Goal: Complete application form: Complete application form

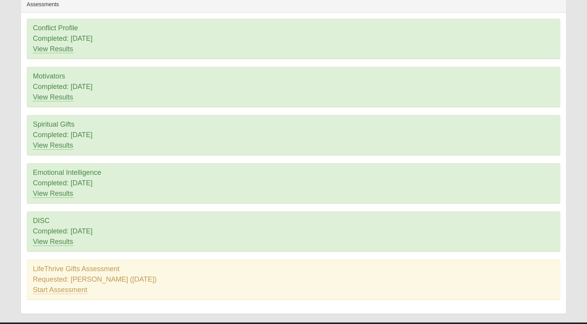
scroll to position [83, 0]
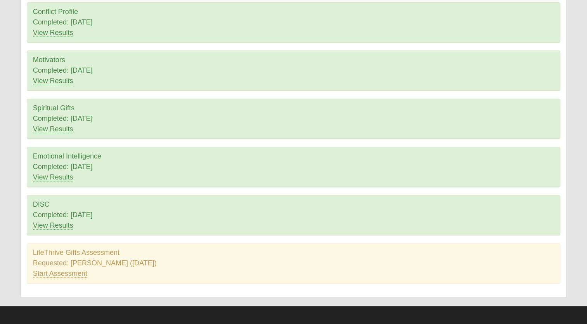
click at [99, 252] on div "LifeThrive Gifts Assessment Requested: Megan Ballard (7/28/2025) Start Assessme…" at bounding box center [293, 263] width 533 height 40
click at [65, 272] on link "Start Assessment" at bounding box center [60, 273] width 54 height 8
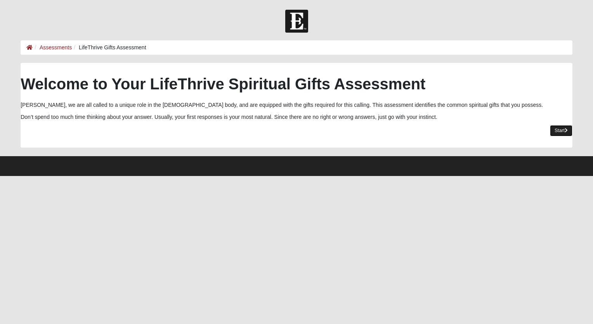
click at [558, 128] on link "Start" at bounding box center [561, 130] width 23 height 11
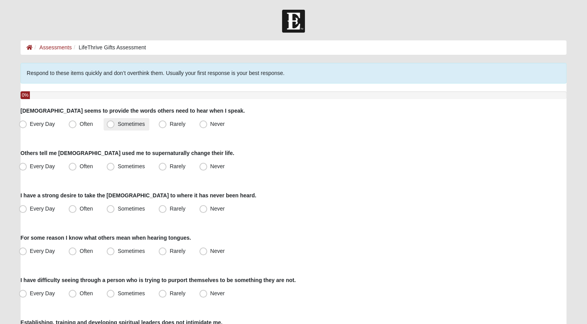
click at [118, 122] on span "Sometimes" at bounding box center [131, 124] width 27 height 6
click at [110, 122] on input "Sometimes" at bounding box center [112, 124] width 5 height 5
radio input "true"
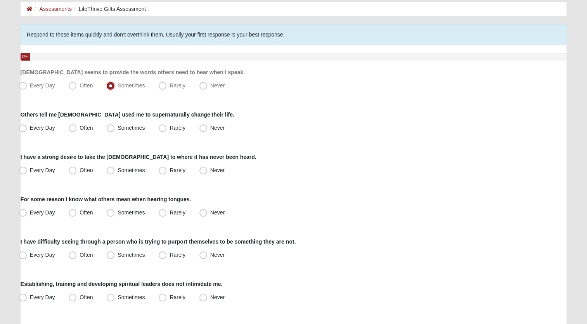
scroll to position [39, 0]
click at [170, 127] on span "Rarely" at bounding box center [178, 127] width 16 height 6
click at [163, 127] on input "Rarely" at bounding box center [164, 127] width 5 height 5
radio input "true"
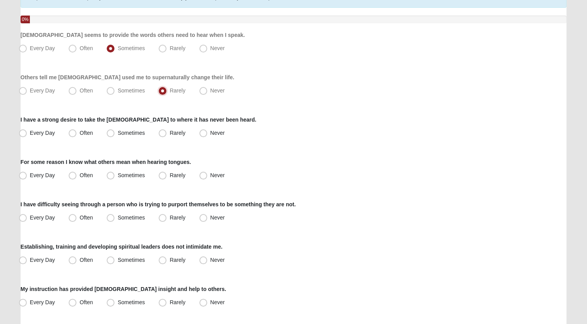
scroll to position [78, 0]
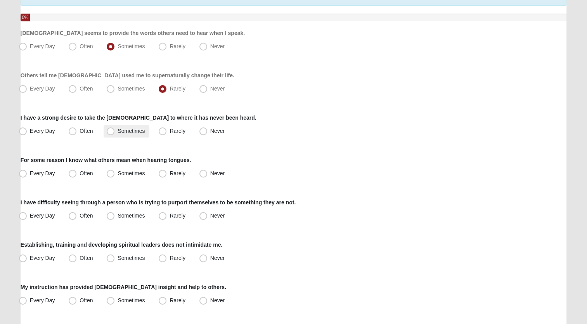
click at [118, 130] on span "Sometimes" at bounding box center [131, 131] width 27 height 6
click at [110, 130] on input "Sometimes" at bounding box center [112, 131] width 5 height 5
radio input "true"
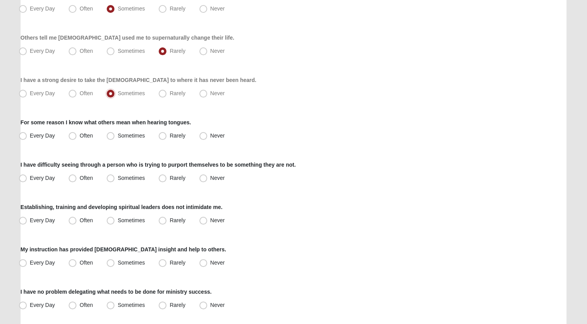
scroll to position [116, 0]
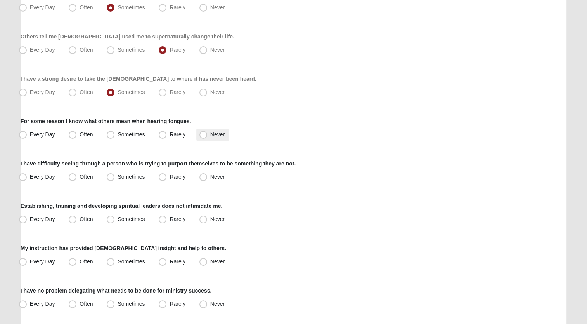
click at [210, 136] on span "Never" at bounding box center [217, 134] width 14 height 6
click at [203, 136] on input "Never" at bounding box center [205, 134] width 5 height 5
radio input "true"
click at [170, 176] on span "Rarely" at bounding box center [178, 177] width 16 height 6
click at [162, 176] on input "Rarely" at bounding box center [164, 176] width 5 height 5
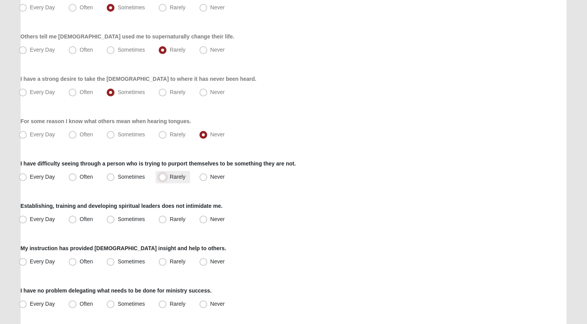
radio input "true"
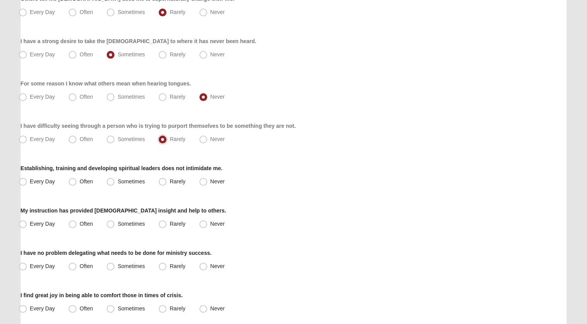
scroll to position [155, 0]
click at [118, 179] on span "Sometimes" at bounding box center [131, 180] width 27 height 6
click at [110, 179] on input "Sometimes" at bounding box center [112, 180] width 5 height 5
radio input "true"
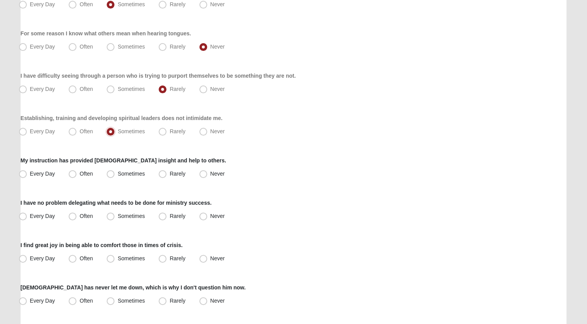
scroll to position [233, 0]
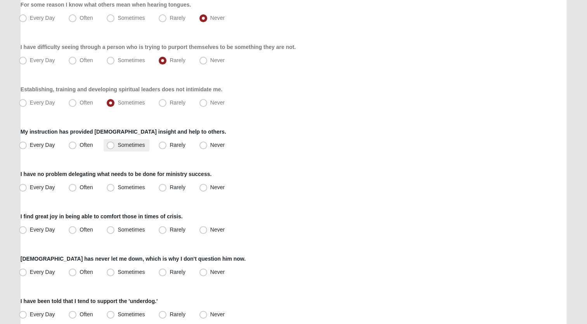
click at [118, 145] on span "Sometimes" at bounding box center [131, 145] width 27 height 6
click at [111, 145] on input "Sometimes" at bounding box center [112, 144] width 5 height 5
radio input "true"
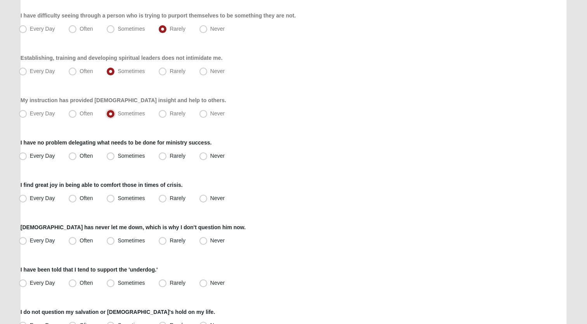
scroll to position [272, 0]
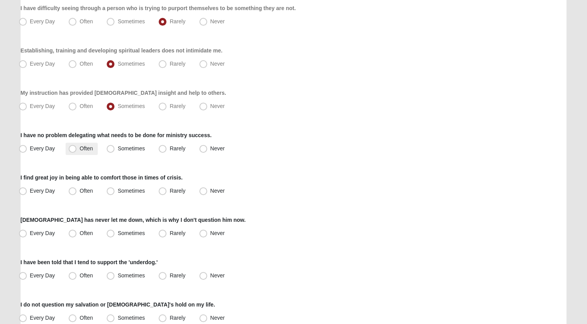
click at [80, 148] on span "Often" at bounding box center [86, 148] width 13 height 6
click at [72, 148] on input "Often" at bounding box center [74, 148] width 5 height 5
radio input "true"
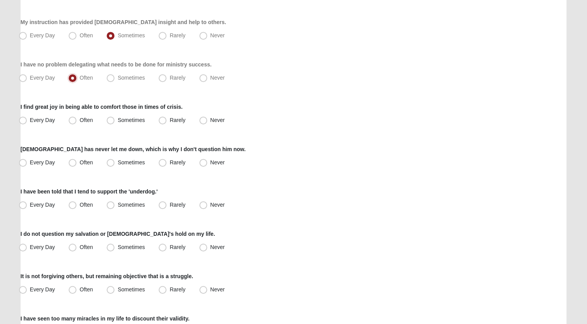
scroll to position [349, 0]
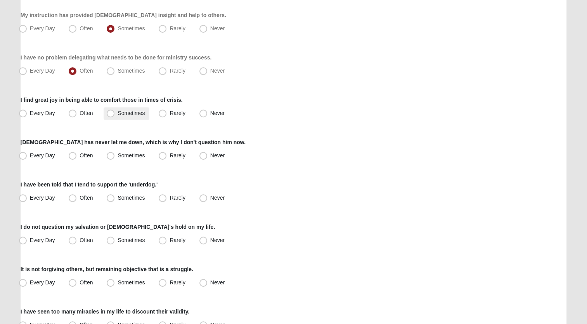
click at [118, 114] on span "Sometimes" at bounding box center [131, 113] width 27 height 6
click at [110, 114] on input "Sometimes" at bounding box center [112, 113] width 5 height 5
radio input "true"
click at [30, 155] on span "Every Day" at bounding box center [42, 155] width 25 height 6
click at [24, 155] on input "Every Day" at bounding box center [24, 155] width 5 height 5
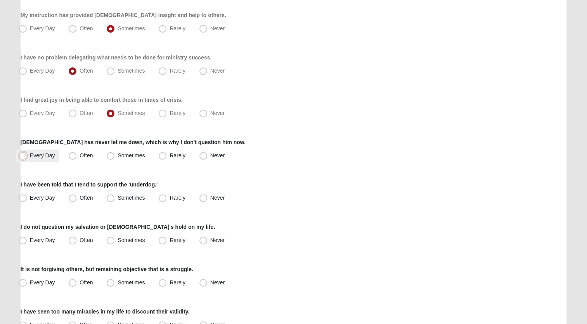
radio input "true"
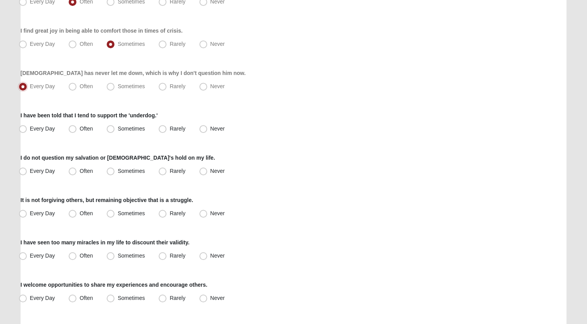
scroll to position [427, 0]
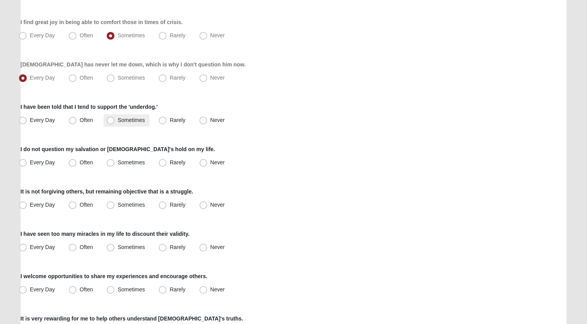
click at [118, 120] on span "Sometimes" at bounding box center [131, 120] width 27 height 6
click at [111, 120] on input "Sometimes" at bounding box center [112, 120] width 5 height 5
radio input "true"
click at [30, 161] on span "Every Day" at bounding box center [42, 162] width 25 height 6
click at [23, 161] on input "Every Day" at bounding box center [24, 162] width 5 height 5
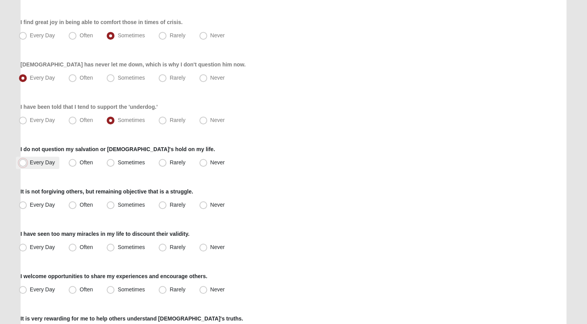
radio input "true"
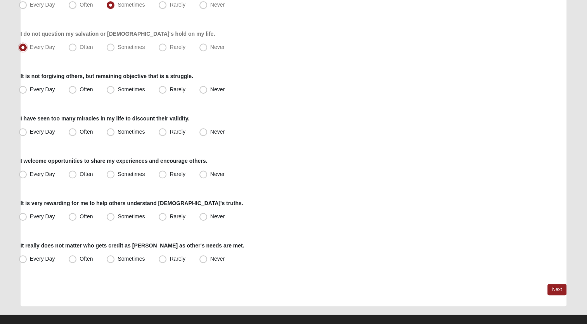
scroll to position [544, 0]
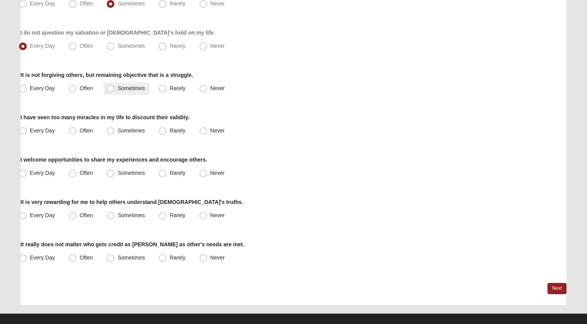
click at [118, 88] on span "Sometimes" at bounding box center [131, 88] width 27 height 6
click at [110, 88] on input "Sometimes" at bounding box center [112, 88] width 5 height 5
radio input "true"
click at [80, 130] on span "Often" at bounding box center [86, 130] width 13 height 6
click at [72, 130] on input "Often" at bounding box center [74, 130] width 5 height 5
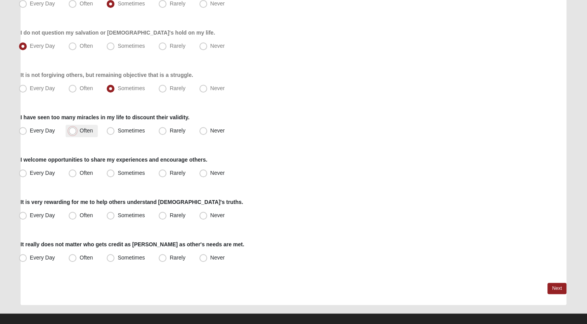
radio input "true"
click at [80, 171] on span "Often" at bounding box center [86, 173] width 13 height 6
click at [72, 171] on input "Often" at bounding box center [74, 172] width 5 height 5
radio input "true"
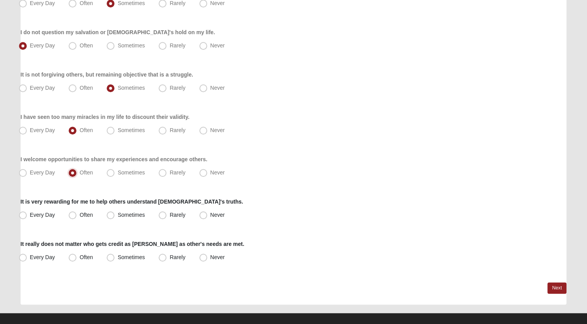
scroll to position [553, 0]
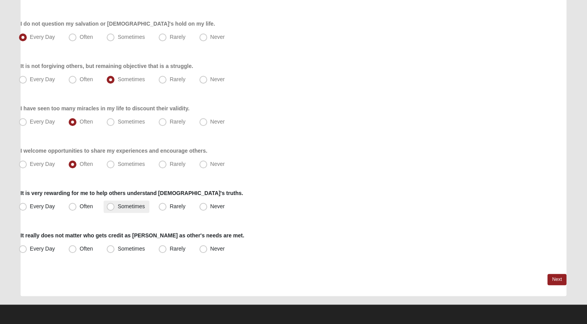
click at [118, 204] on span "Sometimes" at bounding box center [131, 206] width 27 height 6
click at [110, 204] on input "Sometimes" at bounding box center [112, 206] width 5 height 5
radio input "true"
click at [118, 250] on span "Sometimes" at bounding box center [131, 248] width 27 height 6
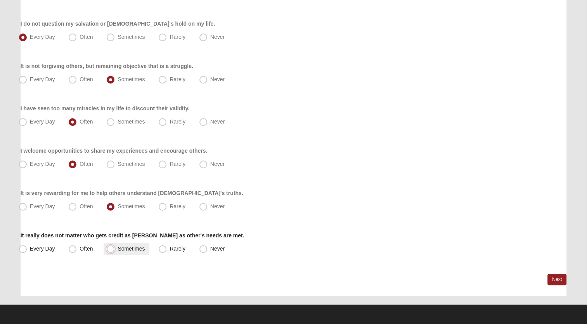
click at [111, 250] on input "Sometimes" at bounding box center [112, 248] width 5 height 5
radio input "true"
drag, startPoint x: 561, startPoint y: 278, endPoint x: 540, endPoint y: 278, distance: 21.4
click at [561, 278] on link "Next" at bounding box center [557, 279] width 19 height 11
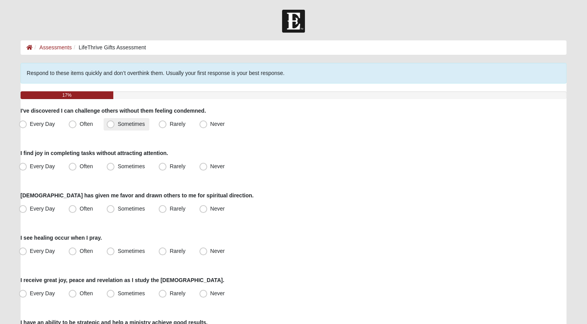
click at [118, 123] on span "Sometimes" at bounding box center [131, 124] width 27 height 6
click at [110, 123] on input "Sometimes" at bounding box center [112, 124] width 5 height 5
radio input "true"
click at [80, 165] on span "Often" at bounding box center [86, 166] width 13 height 6
click at [72, 165] on input "Often" at bounding box center [74, 166] width 5 height 5
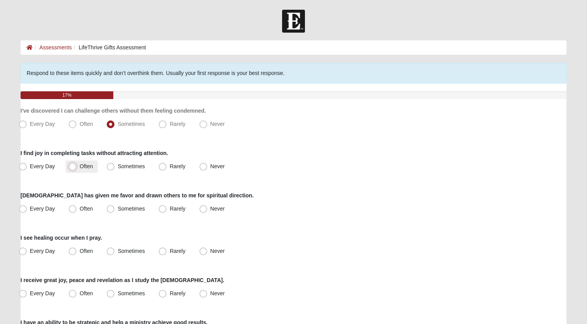
radio input "true"
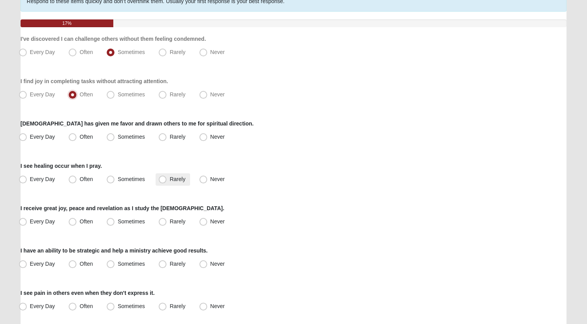
scroll to position [78, 0]
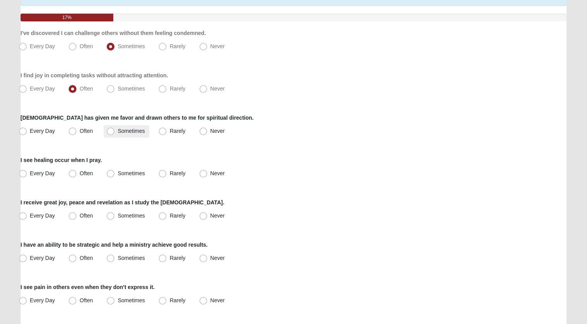
click at [118, 130] on span "Sometimes" at bounding box center [131, 131] width 27 height 6
click at [110, 130] on input "Sometimes" at bounding box center [112, 131] width 5 height 5
radio input "true"
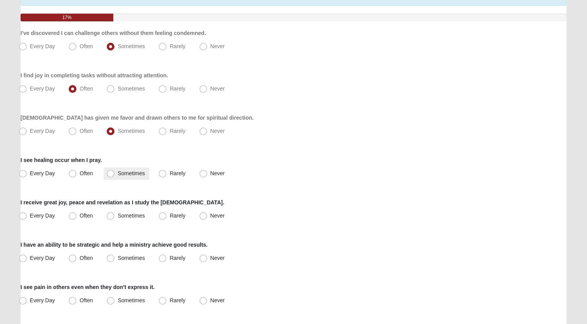
click at [118, 173] on span "Sometimes" at bounding box center [131, 173] width 27 height 6
click at [112, 173] on input "Sometimes" at bounding box center [112, 173] width 5 height 5
radio input "true"
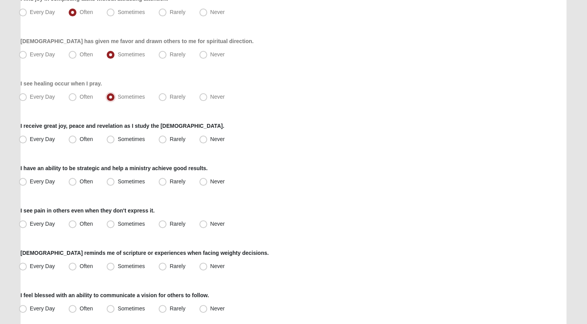
scroll to position [155, 0]
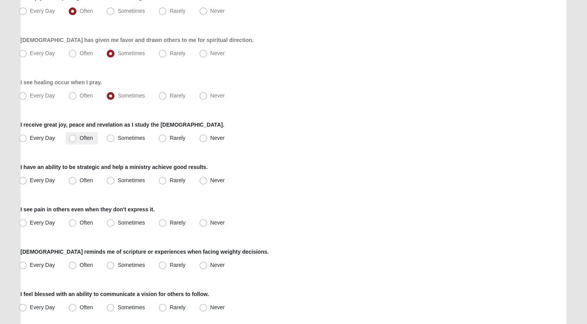
click at [80, 136] on span "Often" at bounding box center [86, 138] width 13 height 6
click at [72, 136] on input "Often" at bounding box center [74, 138] width 5 height 5
radio input "true"
click at [118, 179] on span "Sometimes" at bounding box center [131, 180] width 27 height 6
click at [111, 179] on input "Sometimes" at bounding box center [112, 180] width 5 height 5
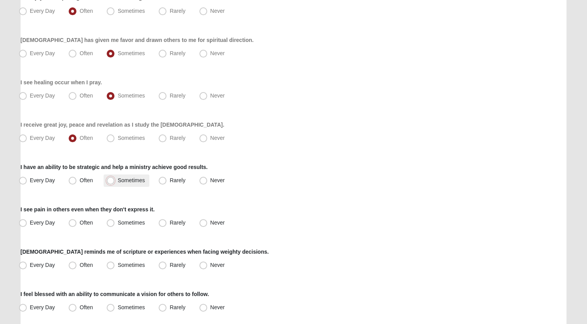
radio input "true"
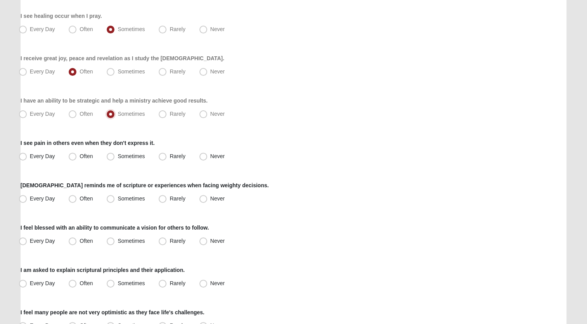
scroll to position [233, 0]
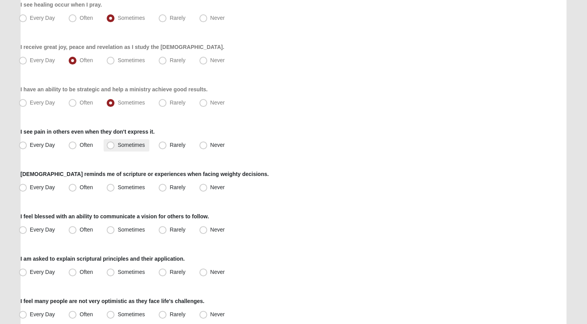
click at [118, 144] on span "Sometimes" at bounding box center [131, 145] width 27 height 6
click at [110, 144] on input "Sometimes" at bounding box center [112, 144] width 5 height 5
radio input "true"
click at [80, 187] on span "Often" at bounding box center [86, 187] width 13 height 6
click at [73, 187] on input "Often" at bounding box center [74, 187] width 5 height 5
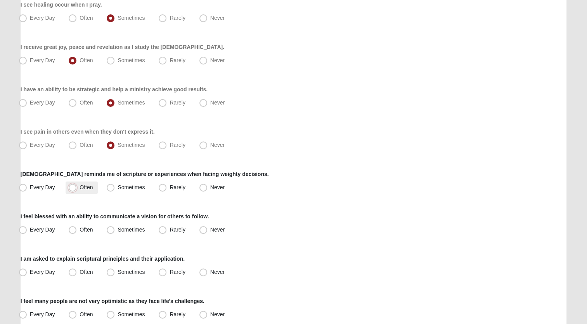
radio input "true"
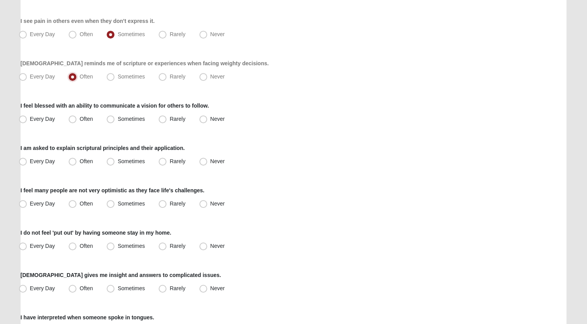
scroll to position [349, 0]
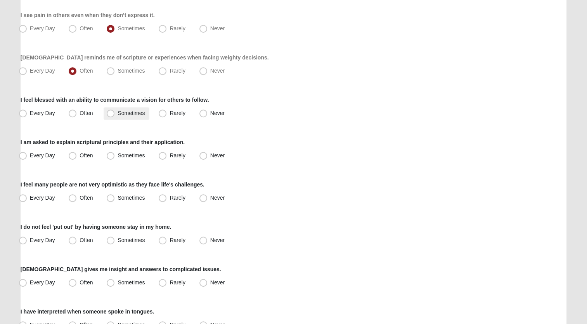
click at [118, 113] on span "Sometimes" at bounding box center [131, 113] width 27 height 6
click at [112, 113] on input "Sometimes" at bounding box center [112, 113] width 5 height 5
radio input "true"
click at [119, 155] on span "Sometimes" at bounding box center [131, 155] width 27 height 6
click at [115, 155] on input "Sometimes" at bounding box center [112, 155] width 5 height 5
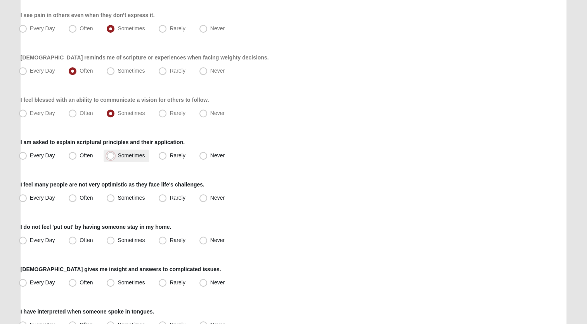
radio input "true"
click at [170, 156] on span "Rarely" at bounding box center [178, 155] width 16 height 6
click at [166, 156] on input "Rarely" at bounding box center [164, 155] width 5 height 5
radio input "true"
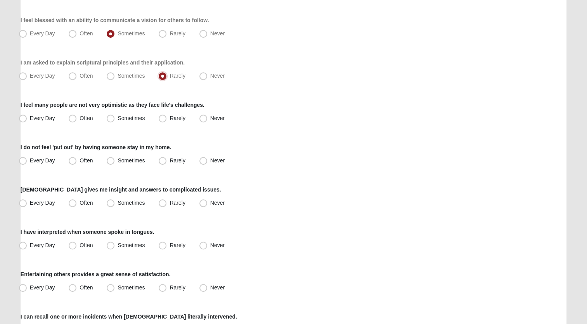
scroll to position [466, 0]
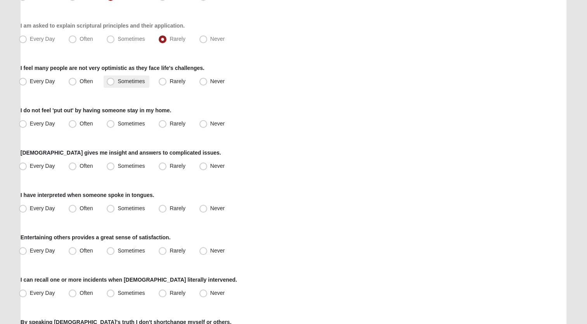
click at [118, 80] on span "Sometimes" at bounding box center [131, 81] width 27 height 6
click at [110, 80] on input "Sometimes" at bounding box center [112, 81] width 5 height 5
radio input "true"
click at [118, 123] on span "Sometimes" at bounding box center [131, 123] width 27 height 6
click at [112, 123] on input "Sometimes" at bounding box center [112, 123] width 5 height 5
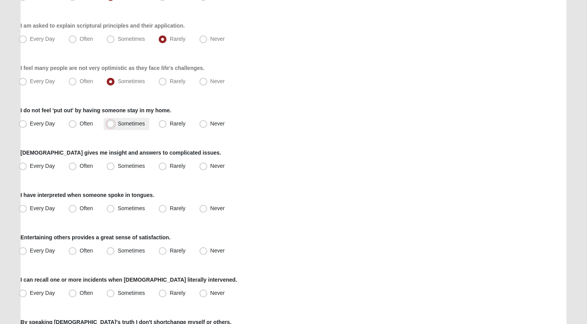
radio input "true"
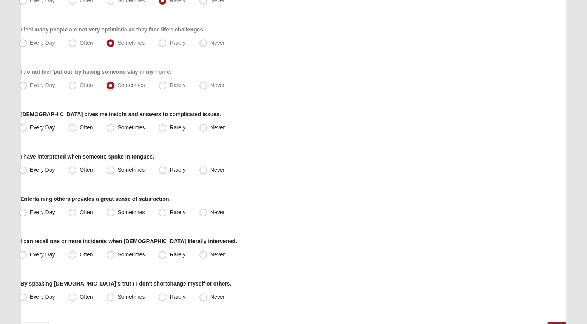
scroll to position [505, 0]
click at [127, 124] on span "Sometimes" at bounding box center [131, 127] width 27 height 6
click at [115, 125] on input "Sometimes" at bounding box center [112, 127] width 5 height 5
radio input "true"
click at [210, 167] on span "Never" at bounding box center [217, 169] width 14 height 6
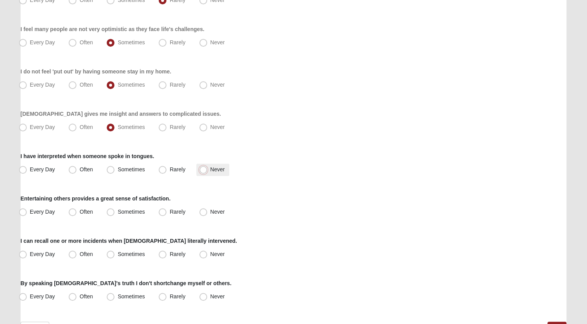
click at [203, 167] on input "Never" at bounding box center [205, 169] width 5 height 5
radio input "true"
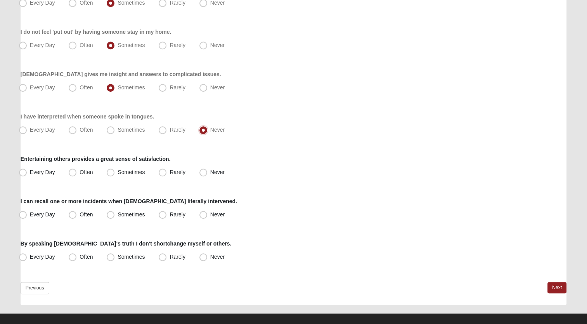
scroll to position [553, 0]
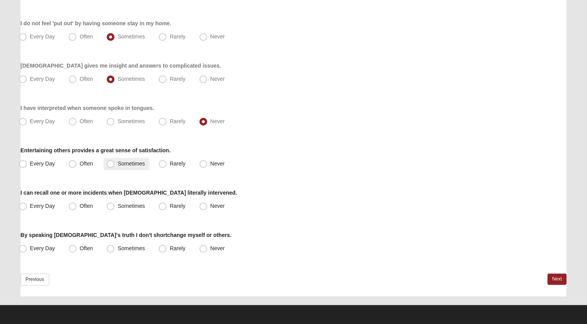
click at [119, 160] on span "Sometimes" at bounding box center [131, 163] width 27 height 6
click at [115, 161] on input "Sometimes" at bounding box center [112, 163] width 5 height 5
radio input "true"
click at [126, 207] on span "Sometimes" at bounding box center [131, 206] width 27 height 6
click at [115, 207] on input "Sometimes" at bounding box center [112, 205] width 5 height 5
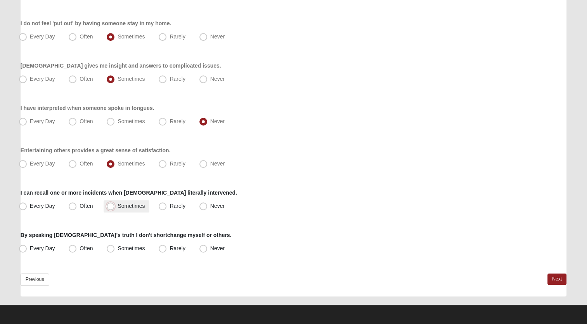
radio input "true"
click at [134, 247] on span "Sometimes" at bounding box center [131, 248] width 27 height 6
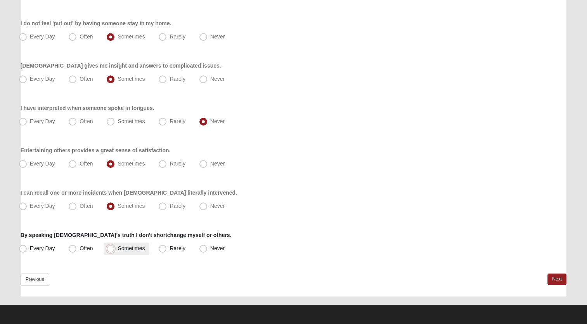
click at [115, 247] on input "Sometimes" at bounding box center [112, 248] width 5 height 5
radio input "true"
click at [550, 279] on link "Next" at bounding box center [557, 278] width 19 height 11
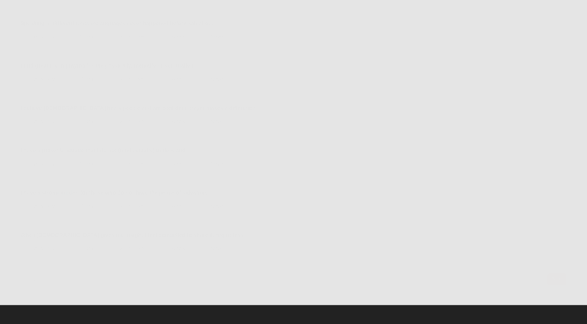
scroll to position [0, 0]
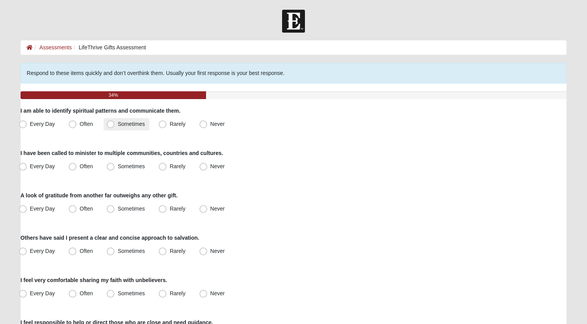
click at [138, 122] on span "Sometimes" at bounding box center [131, 124] width 27 height 6
click at [115, 122] on input "Sometimes" at bounding box center [112, 124] width 5 height 5
radio input "true"
click at [180, 166] on span "Rarely" at bounding box center [178, 166] width 16 height 6
click at [167, 166] on input "Rarely" at bounding box center [164, 166] width 5 height 5
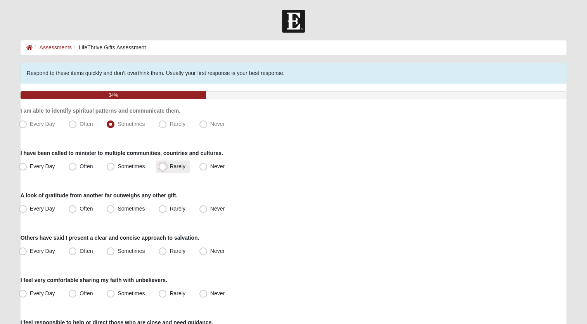
radio input "true"
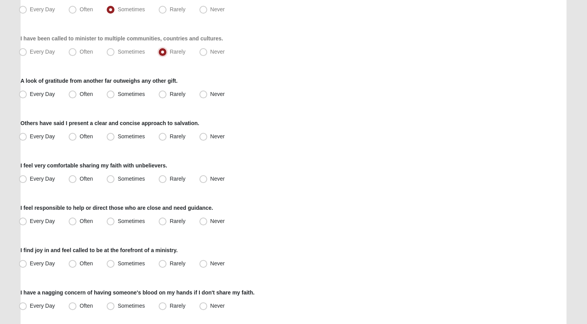
scroll to position [116, 0]
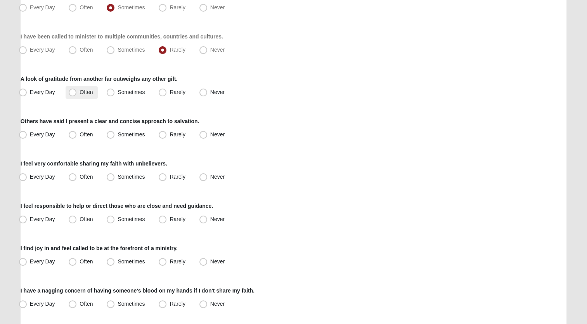
click at [84, 93] on span "Often" at bounding box center [86, 92] width 13 height 6
click at [77, 93] on input "Often" at bounding box center [74, 92] width 5 height 5
radio input "true"
click at [135, 131] on span "Sometimes" at bounding box center [131, 134] width 27 height 6
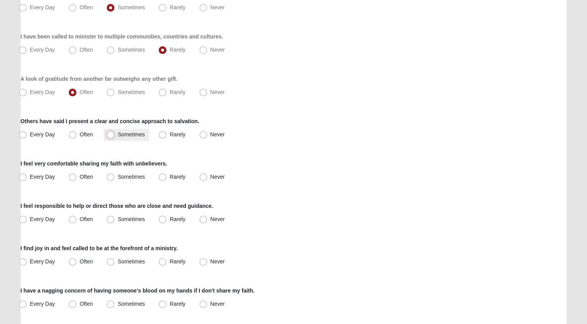
click at [115, 132] on input "Sometimes" at bounding box center [112, 134] width 5 height 5
radio input "true"
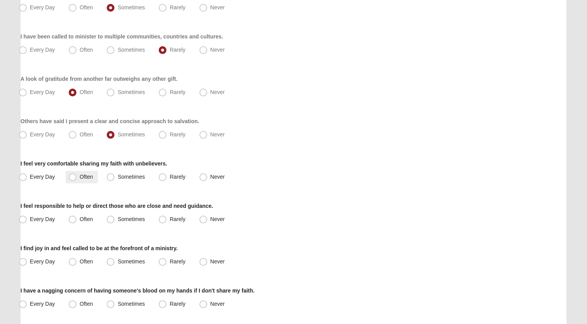
click at [80, 177] on span "Often" at bounding box center [86, 177] width 13 height 6
click at [77, 177] on input "Often" at bounding box center [74, 176] width 5 height 5
radio input "true"
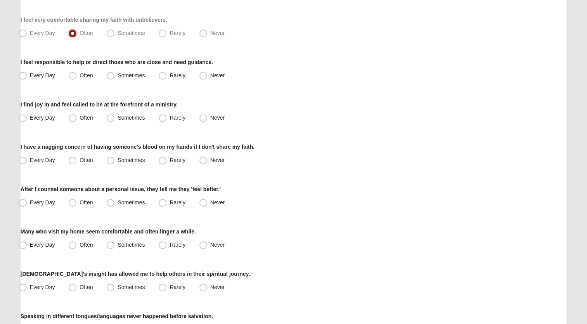
scroll to position [272, 0]
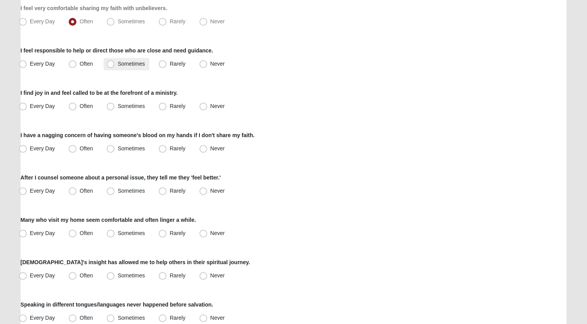
click at [131, 63] on span "Sometimes" at bounding box center [131, 64] width 27 height 6
click at [115, 63] on input "Sometimes" at bounding box center [112, 63] width 5 height 5
radio input "true"
click at [126, 104] on span "Sometimes" at bounding box center [131, 106] width 27 height 6
click at [115, 104] on input "Sometimes" at bounding box center [112, 106] width 5 height 5
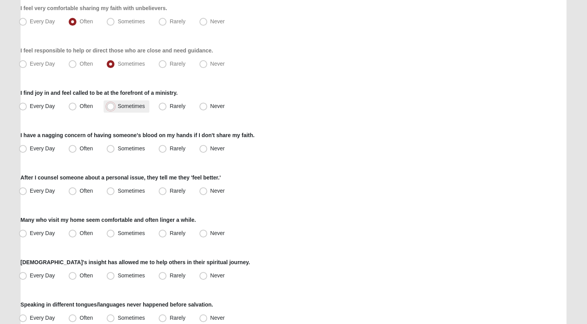
radio input "true"
click at [123, 151] on span "Sometimes" at bounding box center [131, 148] width 27 height 6
click at [115, 151] on input "Sometimes" at bounding box center [112, 148] width 5 height 5
radio input "true"
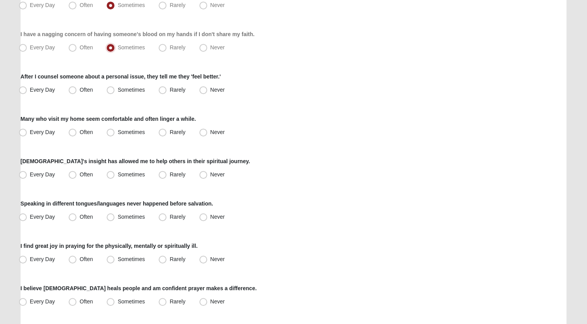
scroll to position [388, 0]
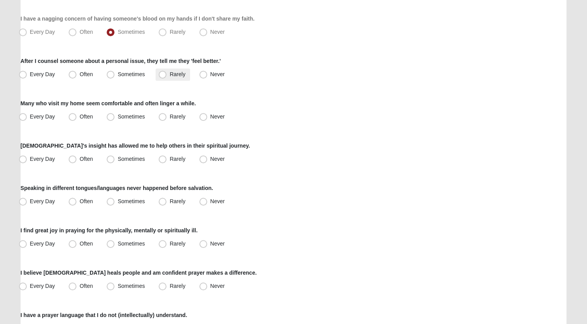
click at [170, 74] on span "Rarely" at bounding box center [178, 74] width 16 height 6
click at [162, 74] on input "Rarely" at bounding box center [164, 74] width 5 height 5
radio input "true"
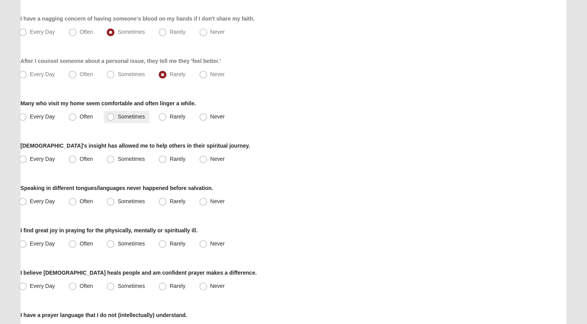
click at [132, 116] on span "Sometimes" at bounding box center [131, 116] width 27 height 6
click at [115, 116] on input "Sometimes" at bounding box center [112, 116] width 5 height 5
radio input "true"
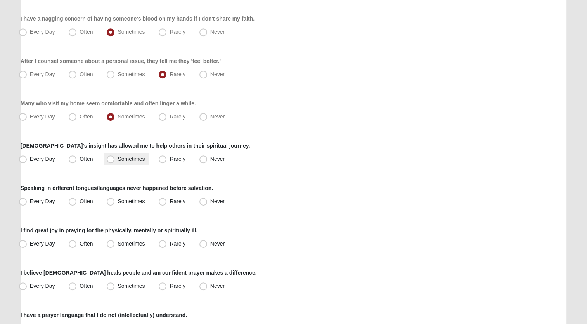
click at [130, 156] on span "Sometimes" at bounding box center [131, 159] width 27 height 6
click at [115, 156] on input "Sometimes" at bounding box center [112, 158] width 5 height 5
radio input "true"
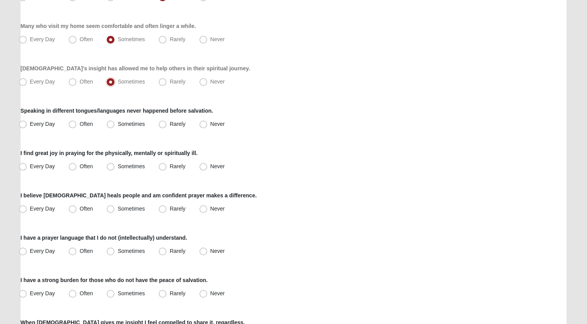
scroll to position [466, 0]
click at [210, 122] on span "Never" at bounding box center [217, 123] width 14 height 6
click at [204, 122] on input "Never" at bounding box center [205, 123] width 5 height 5
radio input "true"
click at [133, 167] on span "Sometimes" at bounding box center [131, 166] width 27 height 6
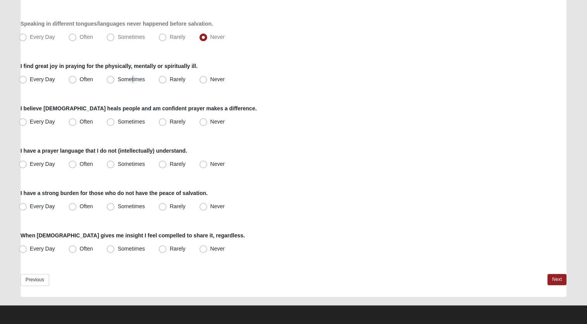
scroll to position [553, 0]
click at [39, 119] on span "Every Day" at bounding box center [42, 121] width 25 height 6
click at [27, 119] on input "Every Day" at bounding box center [24, 121] width 5 height 5
radio input "true"
click at [210, 163] on span "Never" at bounding box center [217, 163] width 14 height 6
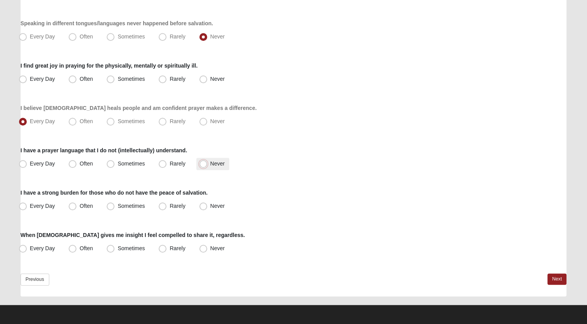
click at [205, 163] on input "Never" at bounding box center [205, 163] width 5 height 5
radio input "true"
click at [87, 204] on span "Often" at bounding box center [86, 206] width 13 height 6
click at [77, 204] on input "Often" at bounding box center [74, 205] width 5 height 5
radio input "true"
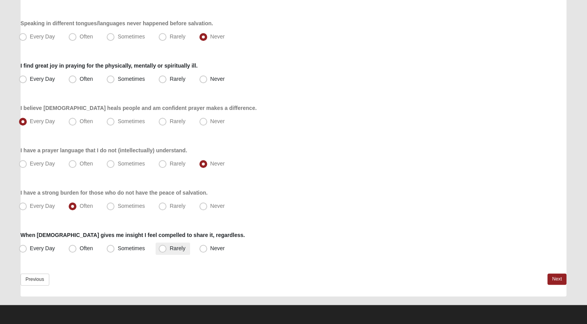
drag, startPoint x: 127, startPoint y: 248, endPoint x: 183, endPoint y: 248, distance: 55.5
click at [129, 248] on span "Sometimes" at bounding box center [131, 248] width 27 height 6
click at [115, 248] on input "Sometimes" at bounding box center [112, 248] width 5 height 5
radio input "true"
click at [554, 279] on link "Next" at bounding box center [557, 278] width 19 height 11
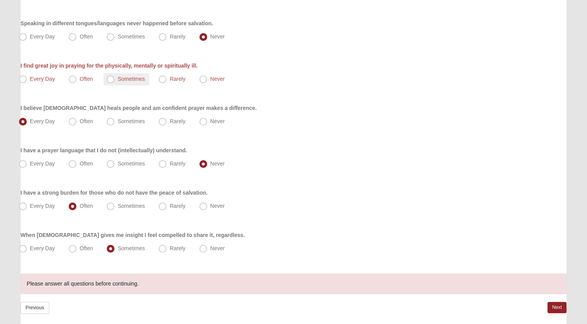
click at [125, 76] on span "Sometimes" at bounding box center [131, 79] width 27 height 6
click at [115, 76] on input "Sometimes" at bounding box center [112, 78] width 5 height 5
radio input "true"
click at [553, 306] on link "Next" at bounding box center [557, 307] width 19 height 11
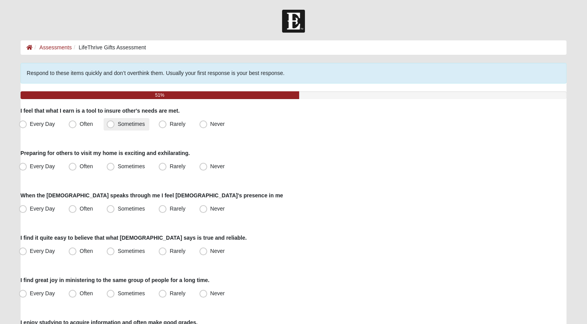
click at [133, 124] on span "Sometimes" at bounding box center [131, 124] width 27 height 6
click at [115, 124] on input "Sometimes" at bounding box center [112, 124] width 5 height 5
radio input "true"
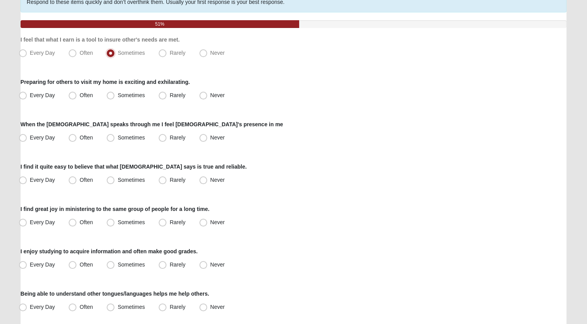
scroll to position [78, 0]
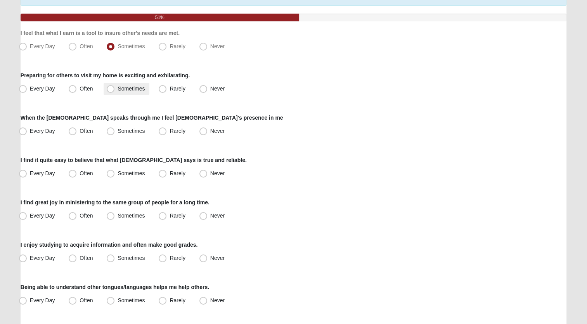
click at [130, 88] on span "Sometimes" at bounding box center [131, 88] width 27 height 6
click at [115, 88] on input "Sometimes" at bounding box center [112, 88] width 5 height 5
radio input "true"
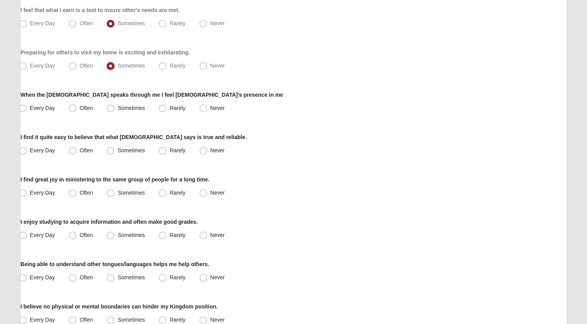
scroll to position [116, 0]
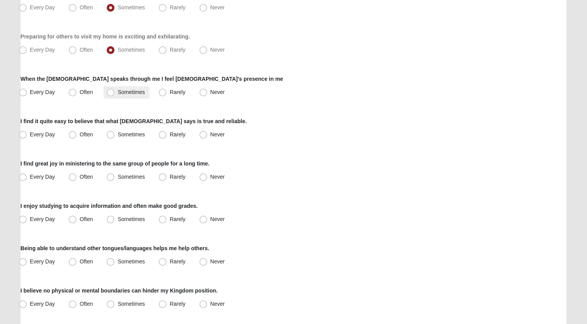
click at [128, 90] on span "Sometimes" at bounding box center [131, 92] width 27 height 6
click at [115, 90] on input "Sometimes" at bounding box center [112, 92] width 5 height 5
radio input "true"
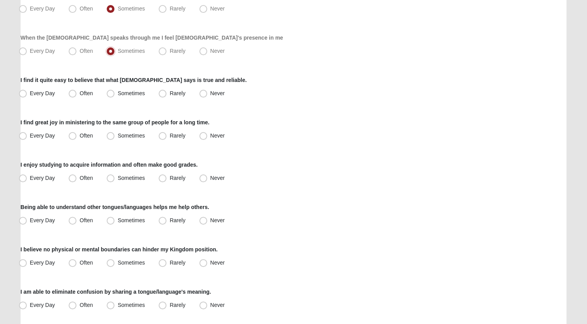
scroll to position [194, 0]
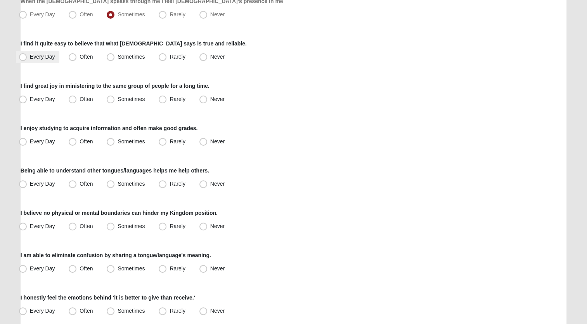
click at [30, 58] on span "Every Day" at bounding box center [42, 57] width 25 height 6
click at [24, 58] on input "Every Day" at bounding box center [24, 56] width 5 height 5
radio input "true"
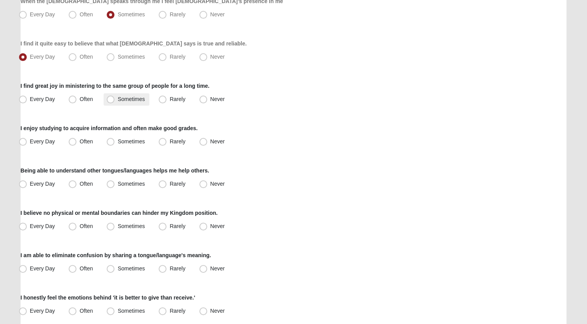
click at [123, 99] on span "Sometimes" at bounding box center [131, 99] width 27 height 6
click at [115, 99] on input "Sometimes" at bounding box center [112, 99] width 5 height 5
radio input "true"
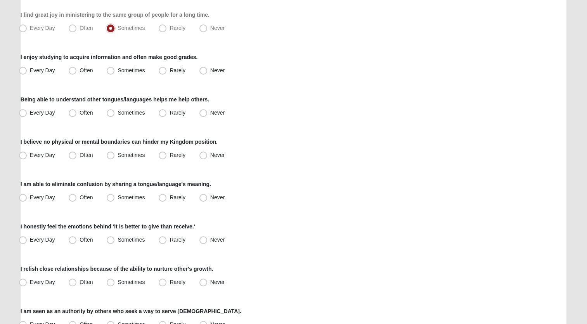
scroll to position [272, 0]
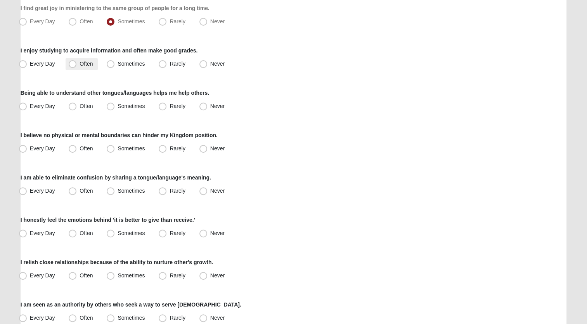
click at [87, 63] on span "Often" at bounding box center [86, 64] width 13 height 6
click at [77, 63] on input "Often" at bounding box center [74, 63] width 5 height 5
radio input "true"
click at [210, 103] on span "Never" at bounding box center [217, 106] width 14 height 6
click at [205, 104] on input "Never" at bounding box center [205, 106] width 5 height 5
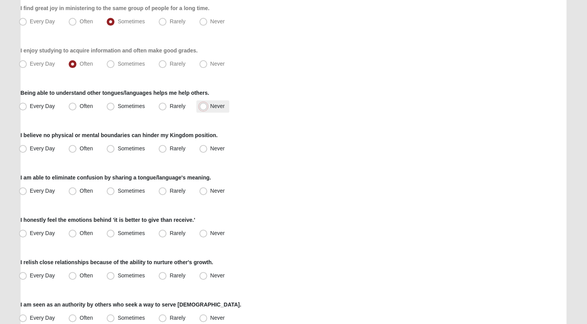
radio input "true"
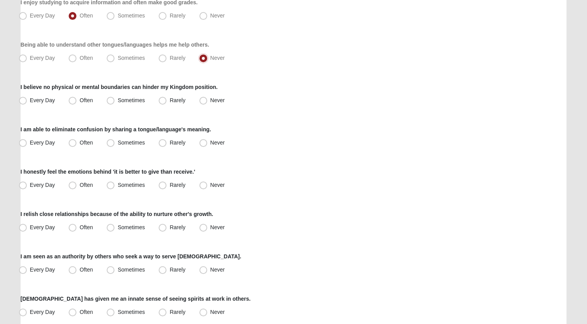
scroll to position [349, 0]
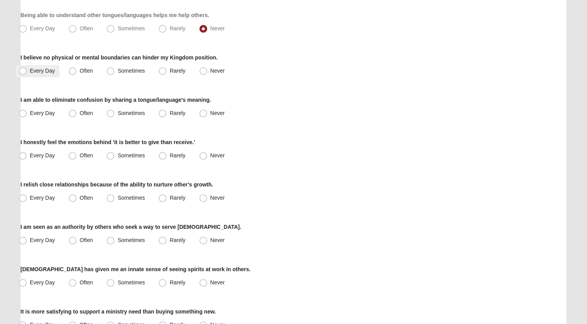
click at [39, 70] on span "Every Day" at bounding box center [42, 71] width 25 height 6
click at [27, 70] on input "Every Day" at bounding box center [24, 70] width 5 height 5
radio input "true"
click at [217, 113] on span "Never" at bounding box center [217, 113] width 14 height 6
click at [208, 113] on input "Never" at bounding box center [205, 113] width 5 height 5
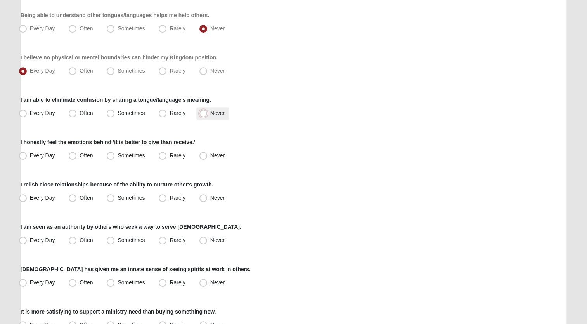
radio input "true"
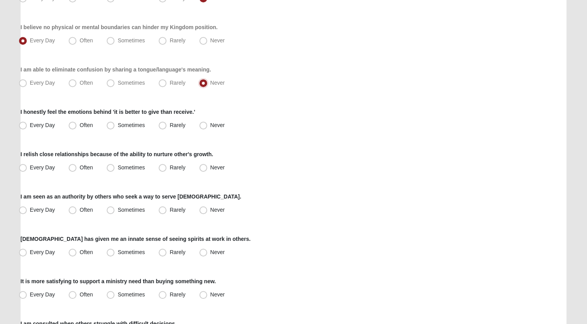
scroll to position [388, 0]
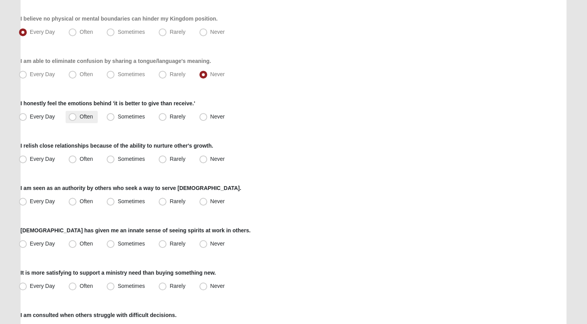
click at [82, 117] on span "Often" at bounding box center [86, 116] width 13 height 6
click at [77, 117] on input "Often" at bounding box center [74, 116] width 5 height 5
radio input "true"
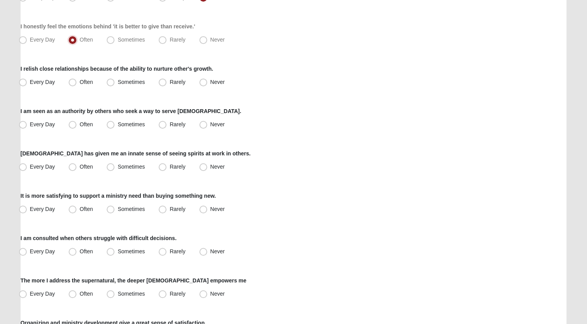
scroll to position [466, 0]
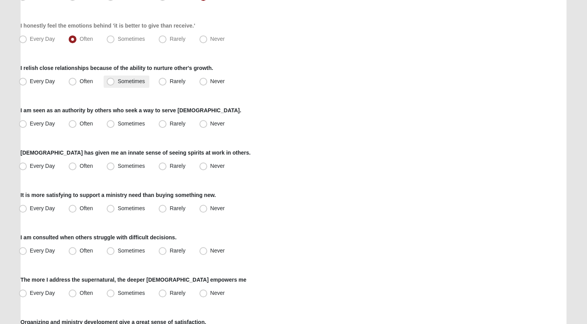
click at [128, 81] on span "Sometimes" at bounding box center [131, 81] width 27 height 6
click at [115, 81] on input "Sometimes" at bounding box center [112, 81] width 5 height 5
radio input "true"
click at [84, 82] on span "Often" at bounding box center [86, 81] width 13 height 6
click at [77, 82] on input "Often" at bounding box center [74, 81] width 5 height 5
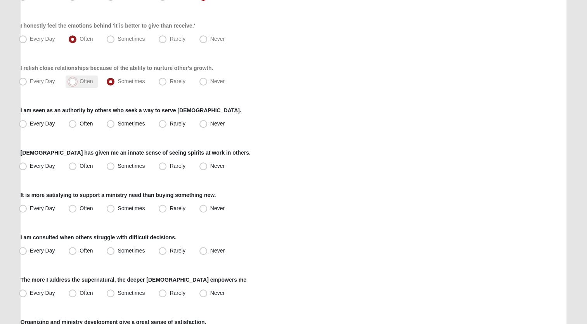
radio input "true"
click at [136, 124] on span "Sometimes" at bounding box center [131, 123] width 27 height 6
click at [115, 124] on input "Sometimes" at bounding box center [112, 123] width 5 height 5
radio input "true"
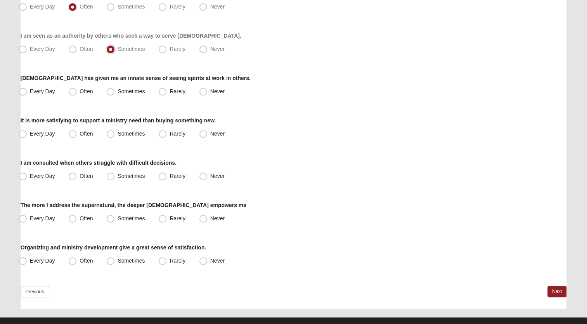
scroll to position [544, 0]
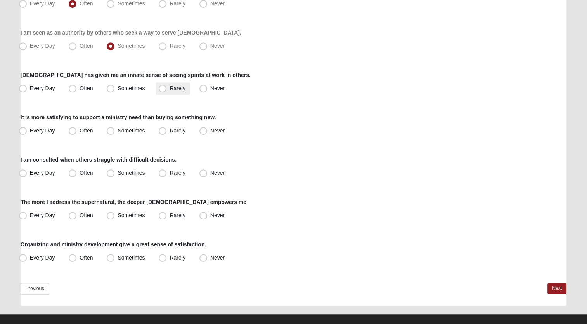
click at [167, 89] on label "Rarely" at bounding box center [173, 88] width 34 height 12
click at [167, 89] on input "Rarely" at bounding box center [164, 88] width 5 height 5
radio input "true"
click at [87, 129] on span "Often" at bounding box center [86, 130] width 13 height 6
click at [77, 129] on input "Often" at bounding box center [74, 130] width 5 height 5
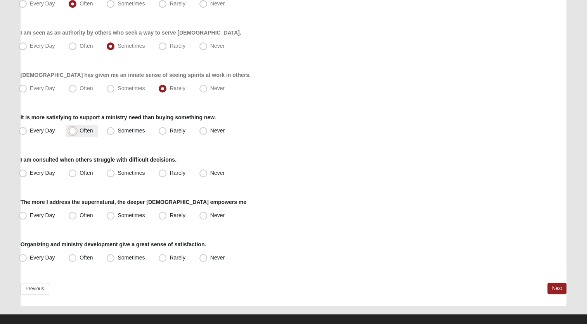
radio input "true"
click at [130, 127] on span "Sometimes" at bounding box center [131, 130] width 27 height 6
click at [115, 128] on input "Sometimes" at bounding box center [112, 130] width 5 height 5
radio input "true"
click at [142, 172] on span "Sometimes" at bounding box center [131, 173] width 27 height 6
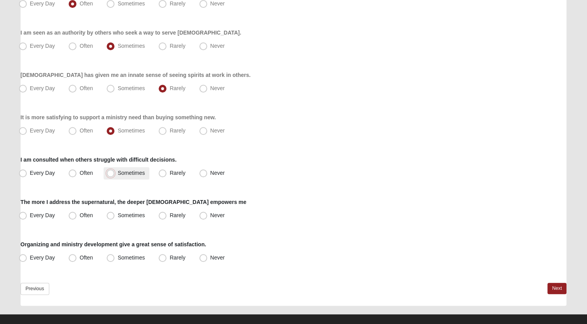
click at [115, 172] on input "Sometimes" at bounding box center [112, 172] width 5 height 5
radio input "true"
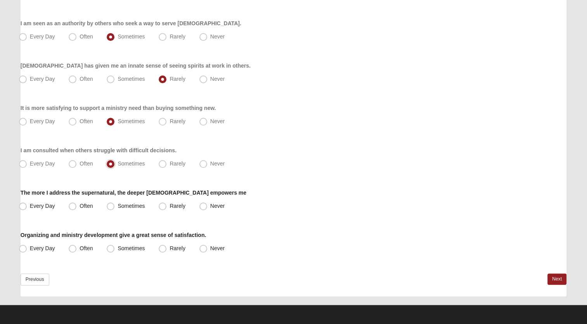
scroll to position [553, 0]
click at [118, 203] on span "Sometimes" at bounding box center [131, 206] width 27 height 6
click at [115, 203] on input "Sometimes" at bounding box center [112, 205] width 5 height 5
radio input "true"
click at [86, 247] on span "Often" at bounding box center [86, 248] width 13 height 6
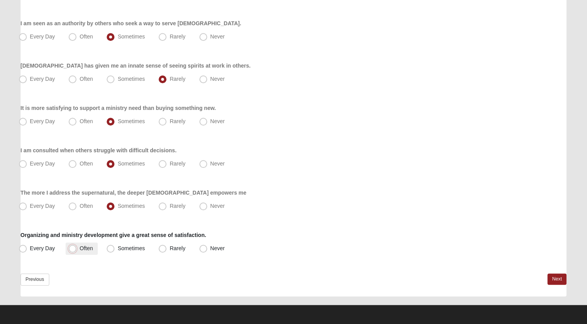
click at [77, 247] on input "Often" at bounding box center [74, 248] width 5 height 5
radio input "true"
click at [557, 276] on link "Next" at bounding box center [557, 278] width 19 height 11
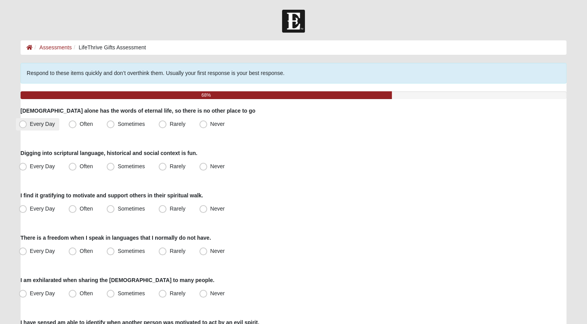
click at [39, 122] on span "Every Day" at bounding box center [42, 124] width 25 height 6
click at [27, 122] on input "Every Day" at bounding box center [24, 124] width 5 height 5
radio input "true"
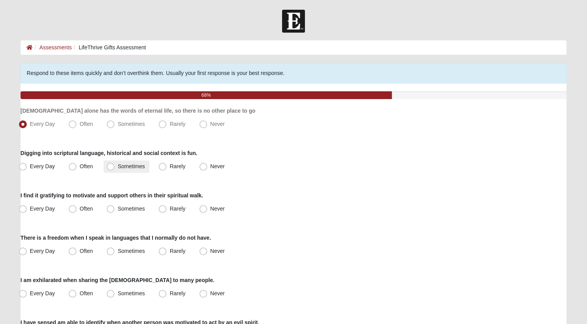
click at [124, 167] on span "Sometimes" at bounding box center [131, 166] width 27 height 6
click at [115, 167] on input "Sometimes" at bounding box center [112, 166] width 5 height 5
radio input "true"
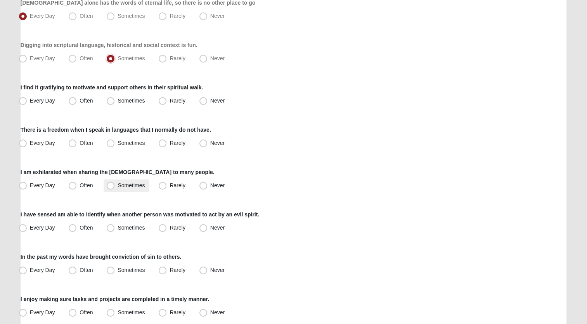
scroll to position [116, 0]
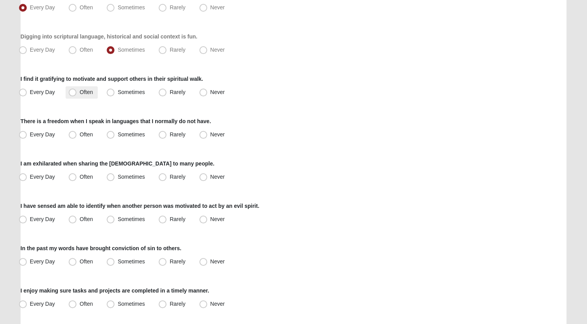
click at [83, 90] on span "Often" at bounding box center [86, 92] width 13 height 6
click at [77, 90] on input "Often" at bounding box center [74, 92] width 5 height 5
radio input "true"
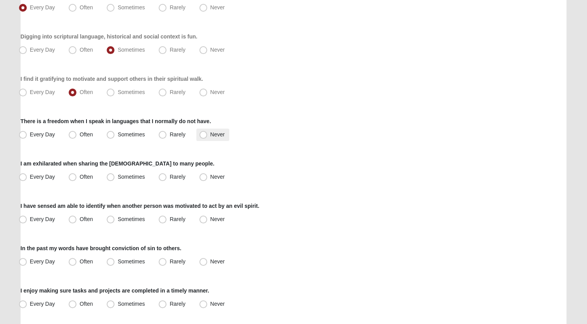
click at [217, 134] on span "Never" at bounding box center [217, 134] width 14 height 6
click at [208, 134] on input "Never" at bounding box center [205, 134] width 5 height 5
radio input "true"
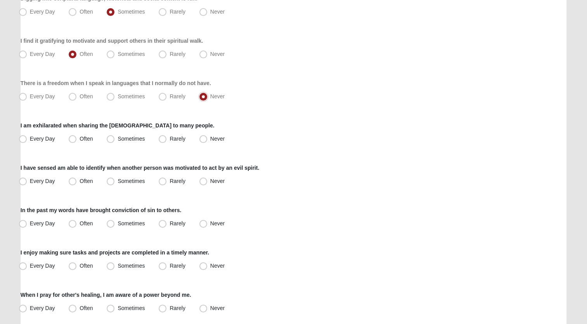
scroll to position [194, 0]
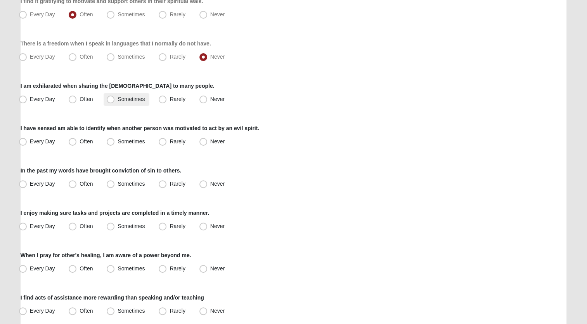
click at [128, 97] on span "Sometimes" at bounding box center [131, 99] width 27 height 6
click at [115, 97] on input "Sometimes" at bounding box center [112, 99] width 5 height 5
radio input "true"
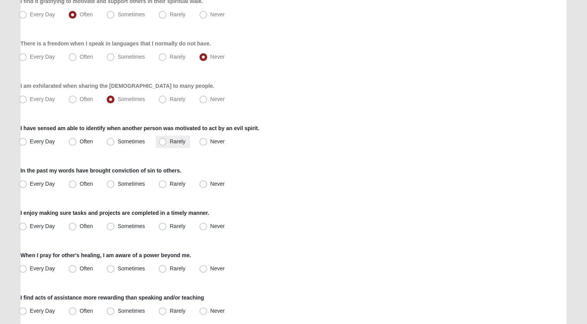
click at [174, 140] on span "Rarely" at bounding box center [178, 141] width 16 height 6
click at [167, 140] on input "Rarely" at bounding box center [164, 141] width 5 height 5
radio input "true"
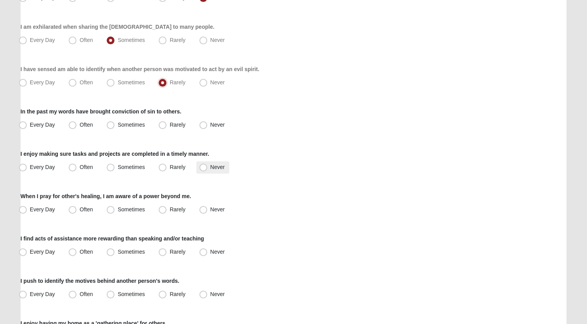
scroll to position [272, 0]
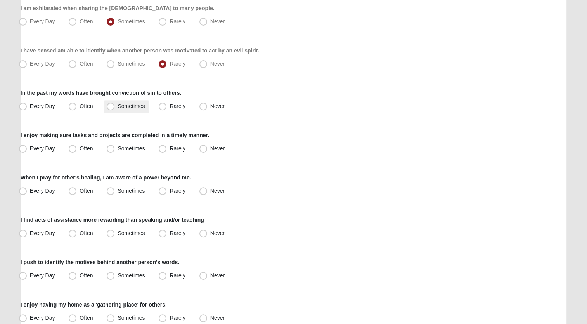
click at [139, 104] on span "Sometimes" at bounding box center [131, 106] width 27 height 6
click at [115, 104] on input "Sometimes" at bounding box center [112, 106] width 5 height 5
radio input "true"
click at [83, 148] on span "Often" at bounding box center [86, 148] width 13 height 6
click at [77, 148] on input "Often" at bounding box center [74, 148] width 5 height 5
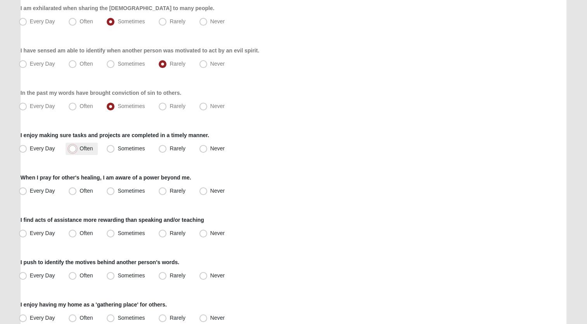
radio input "true"
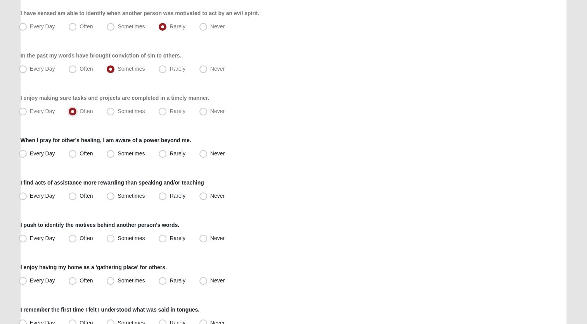
scroll to position [311, 0]
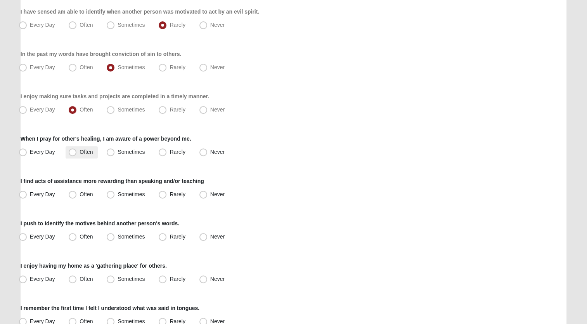
click at [78, 152] on label "Often" at bounding box center [82, 152] width 32 height 12
click at [77, 152] on input "Often" at bounding box center [74, 151] width 5 height 5
radio input "true"
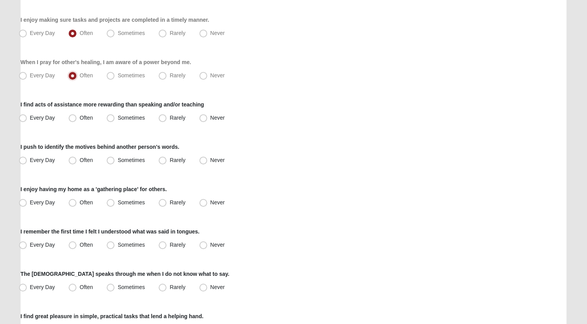
scroll to position [388, 0]
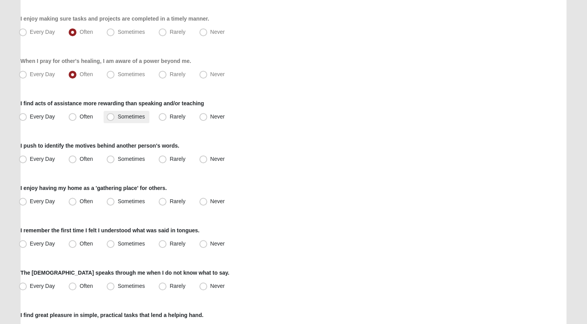
click at [123, 115] on span "Sometimes" at bounding box center [131, 116] width 27 height 6
click at [115, 115] on input "Sometimes" at bounding box center [112, 116] width 5 height 5
radio input "true"
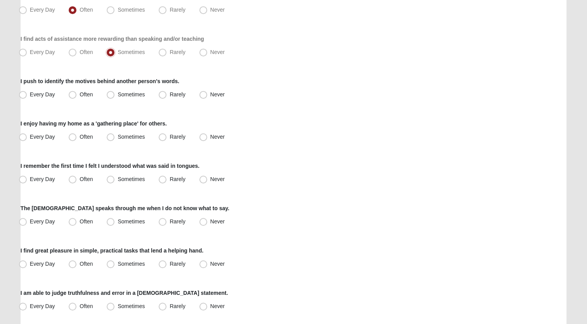
scroll to position [466, 0]
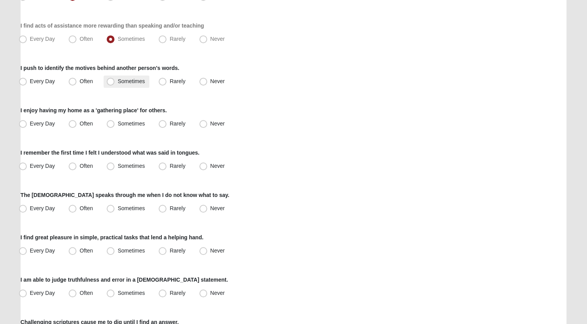
click at [129, 80] on span "Sometimes" at bounding box center [131, 81] width 27 height 6
click at [115, 80] on input "Sometimes" at bounding box center [112, 81] width 5 height 5
radio input "true"
click at [132, 123] on span "Sometimes" at bounding box center [131, 123] width 27 height 6
click at [115, 123] on input "Sometimes" at bounding box center [112, 123] width 5 height 5
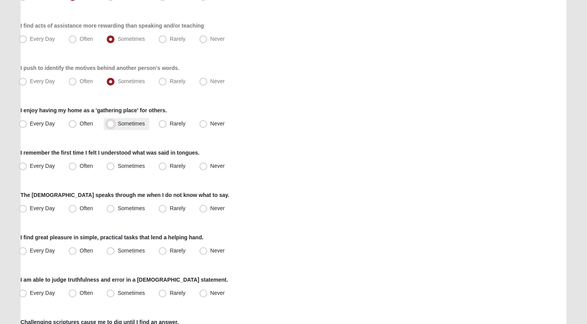
radio input "true"
click at [218, 165] on span "Never" at bounding box center [217, 166] width 14 height 6
click at [208, 165] on input "Never" at bounding box center [205, 165] width 5 height 5
radio input "true"
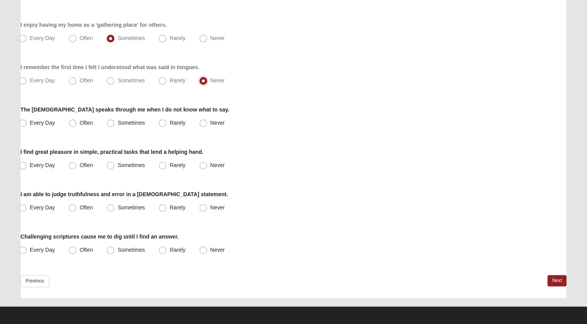
scroll to position [553, 0]
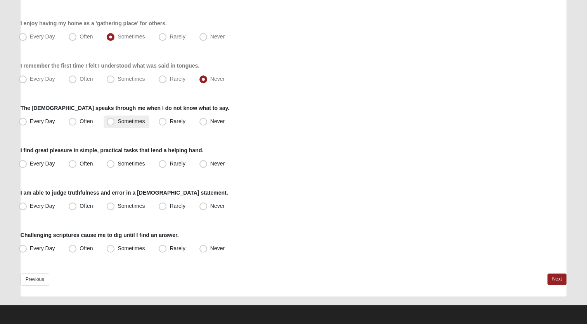
click at [137, 119] on span "Sometimes" at bounding box center [131, 121] width 27 height 6
click at [115, 119] on input "Sometimes" at bounding box center [112, 121] width 5 height 5
radio input "true"
click at [117, 161] on label "Sometimes" at bounding box center [127, 164] width 46 height 12
click at [115, 161] on input "Sometimes" at bounding box center [112, 163] width 5 height 5
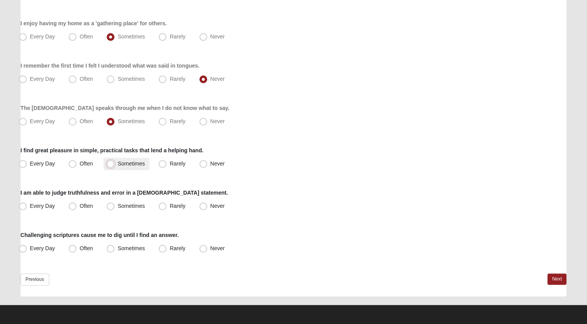
radio input "true"
click at [129, 203] on span "Sometimes" at bounding box center [131, 206] width 27 height 6
click at [115, 203] on input "Sometimes" at bounding box center [112, 205] width 5 height 5
radio input "true"
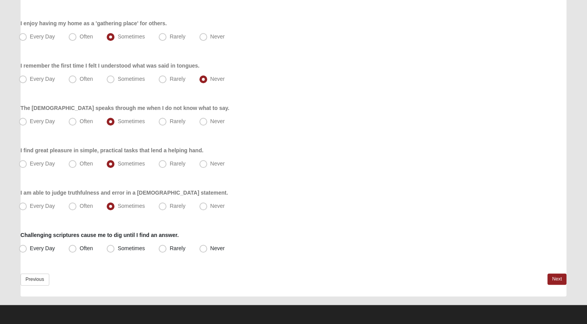
drag, startPoint x: 87, startPoint y: 248, endPoint x: 153, endPoint y: 251, distance: 66.0
click at [87, 248] on span "Often" at bounding box center [86, 248] width 13 height 6
click at [77, 248] on input "Often" at bounding box center [74, 248] width 5 height 5
radio input "true"
click at [554, 279] on link "Next" at bounding box center [557, 278] width 19 height 11
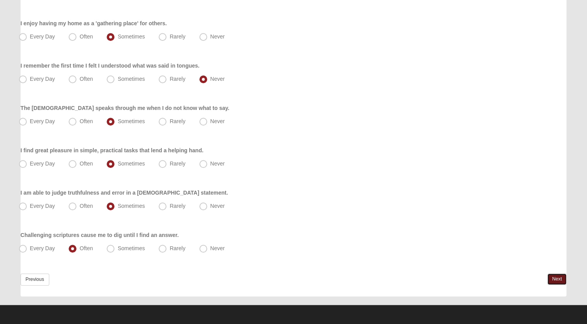
scroll to position [0, 0]
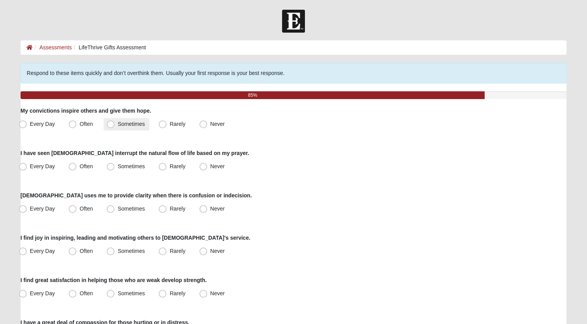
click at [139, 122] on span "Sometimes" at bounding box center [131, 124] width 27 height 6
click at [115, 122] on input "Sometimes" at bounding box center [112, 124] width 5 height 5
radio input "true"
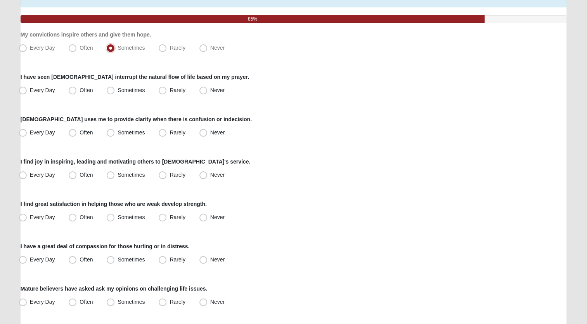
scroll to position [78, 0]
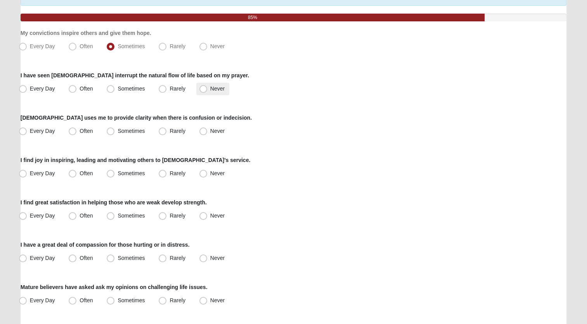
click at [210, 88] on span "Never" at bounding box center [217, 88] width 14 height 6
click at [203, 88] on input "Never" at bounding box center [205, 88] width 5 height 5
radio input "true"
click at [172, 130] on span "Rarely" at bounding box center [178, 131] width 16 height 6
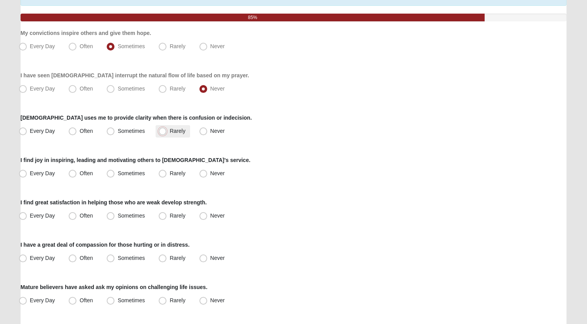
click at [167, 130] on input "Rarely" at bounding box center [164, 131] width 5 height 5
radio input "true"
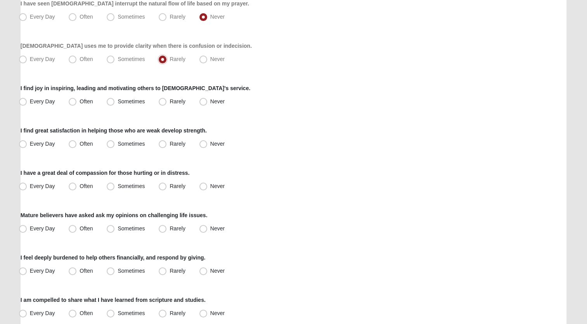
scroll to position [155, 0]
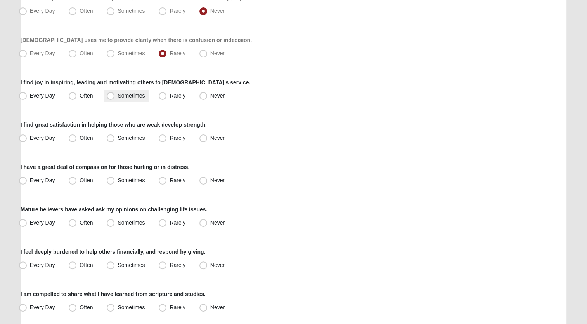
click at [116, 94] on label "Sometimes" at bounding box center [127, 96] width 46 height 12
click at [115, 94] on input "Sometimes" at bounding box center [112, 95] width 5 height 5
radio input "true"
click at [130, 139] on span "Sometimes" at bounding box center [131, 138] width 27 height 6
click at [115, 139] on input "Sometimes" at bounding box center [112, 138] width 5 height 5
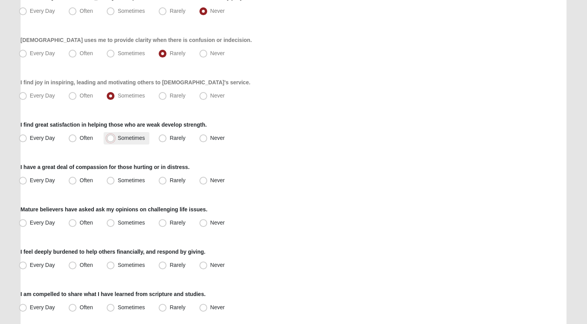
radio input "true"
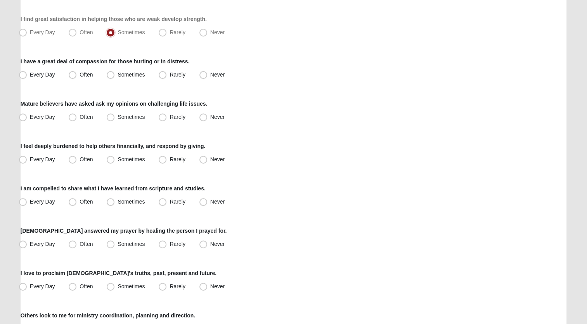
scroll to position [272, 0]
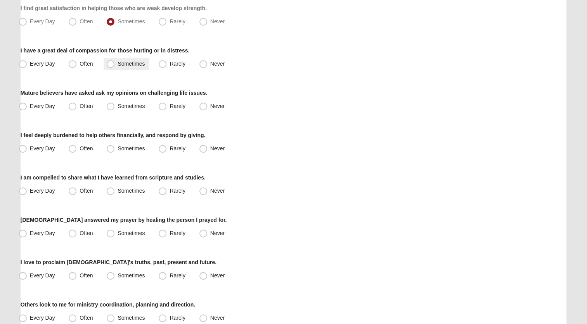
click at [121, 64] on span "Sometimes" at bounding box center [131, 64] width 27 height 6
click at [115, 64] on input "Sometimes" at bounding box center [112, 63] width 5 height 5
radio input "true"
click at [179, 108] on label "Rarely" at bounding box center [173, 106] width 34 height 12
click at [167, 108] on input "Rarely" at bounding box center [164, 106] width 5 height 5
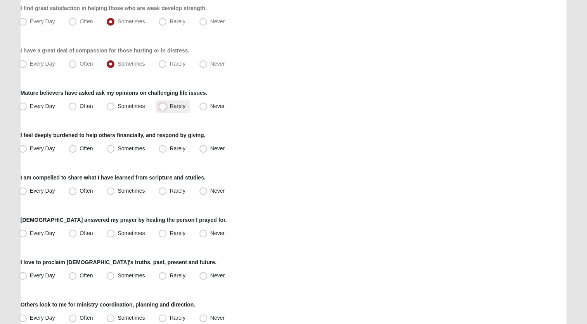
radio input "true"
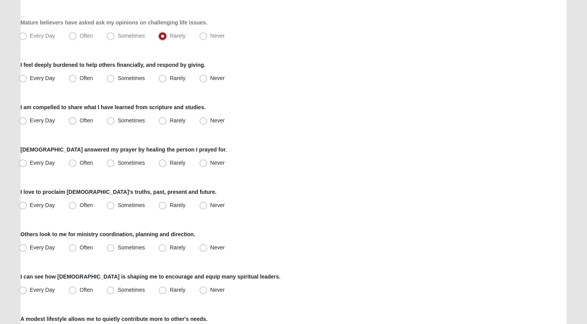
scroll to position [349, 0]
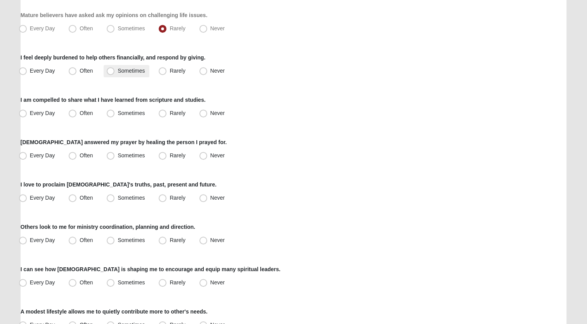
click at [131, 70] on span "Sometimes" at bounding box center [131, 71] width 27 height 6
click at [115, 70] on input "Sometimes" at bounding box center [112, 70] width 5 height 5
radio input "true"
click at [136, 112] on span "Sometimes" at bounding box center [131, 113] width 27 height 6
click at [115, 112] on input "Sometimes" at bounding box center [112, 113] width 5 height 5
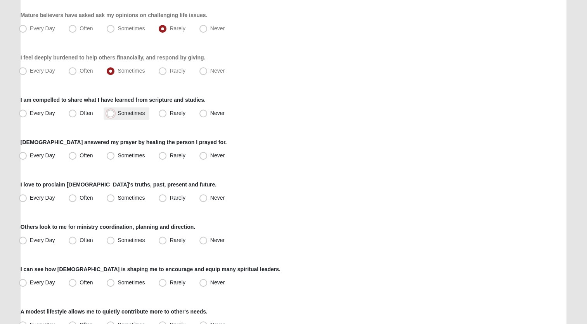
radio input "true"
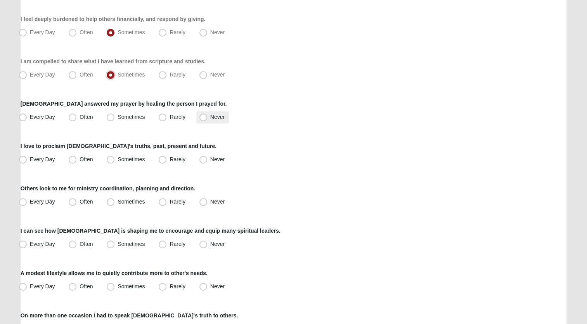
scroll to position [427, 0]
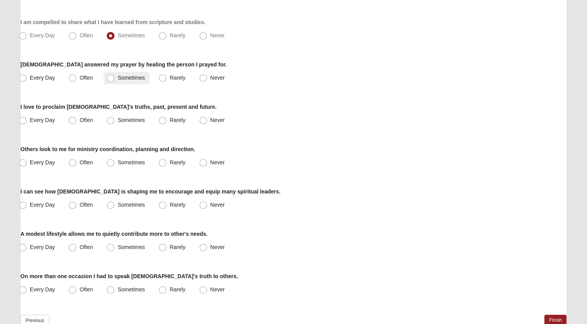
click at [135, 80] on span "Sometimes" at bounding box center [131, 78] width 27 height 6
click at [115, 80] on input "Sometimes" at bounding box center [112, 77] width 5 height 5
radio input "true"
click at [132, 119] on span "Sometimes" at bounding box center [131, 120] width 27 height 6
click at [115, 119] on input "Sometimes" at bounding box center [112, 120] width 5 height 5
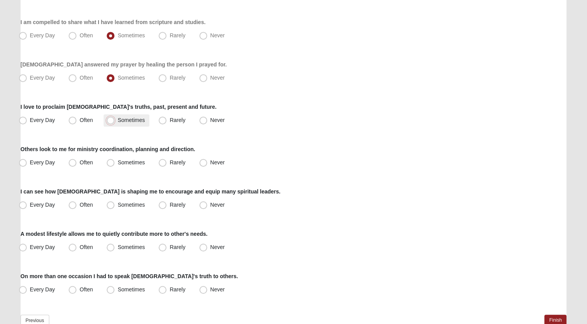
radio input "true"
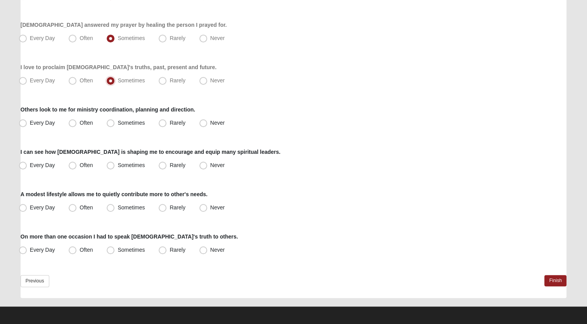
scroll to position [469, 0]
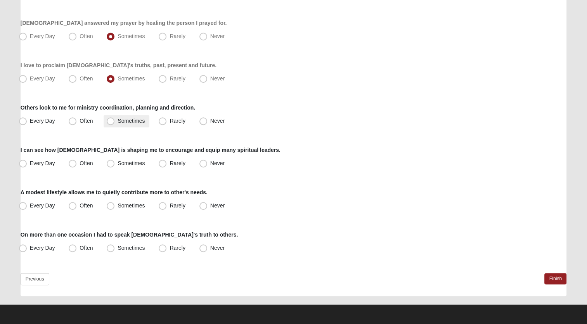
click at [123, 121] on span "Sometimes" at bounding box center [131, 121] width 27 height 6
click at [115, 121] on input "Sometimes" at bounding box center [112, 120] width 5 height 5
radio input "true"
click at [132, 161] on span "Sometimes" at bounding box center [131, 163] width 27 height 6
click at [115, 161] on input "Sometimes" at bounding box center [112, 163] width 5 height 5
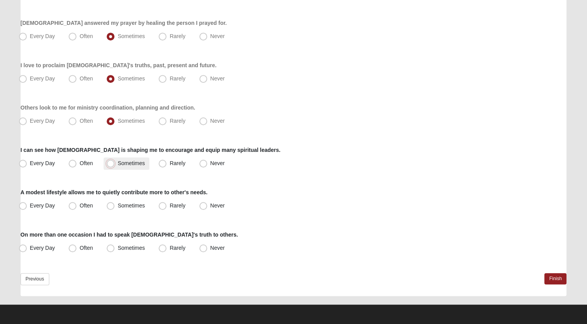
radio input "true"
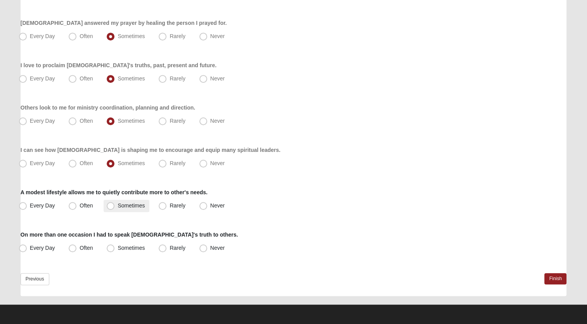
click at [135, 204] on span "Sometimes" at bounding box center [131, 205] width 27 height 6
click at [115, 204] on input "Sometimes" at bounding box center [112, 205] width 5 height 5
radio input "true"
click at [123, 248] on span "Sometimes" at bounding box center [131, 248] width 27 height 6
click at [115, 248] on input "Sometimes" at bounding box center [112, 247] width 5 height 5
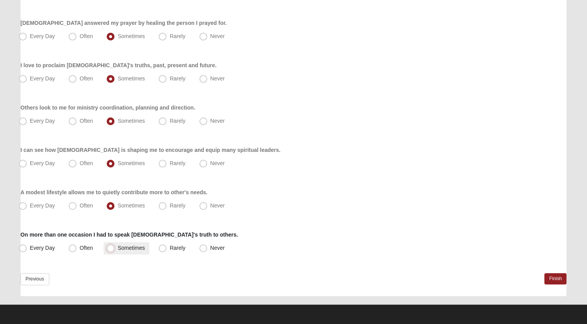
radio input "true"
drag, startPoint x: 551, startPoint y: 276, endPoint x: 546, endPoint y: 279, distance: 6.3
click at [551, 276] on link "Finish" at bounding box center [556, 278] width 22 height 11
